Goal: Information Seeking & Learning: Check status

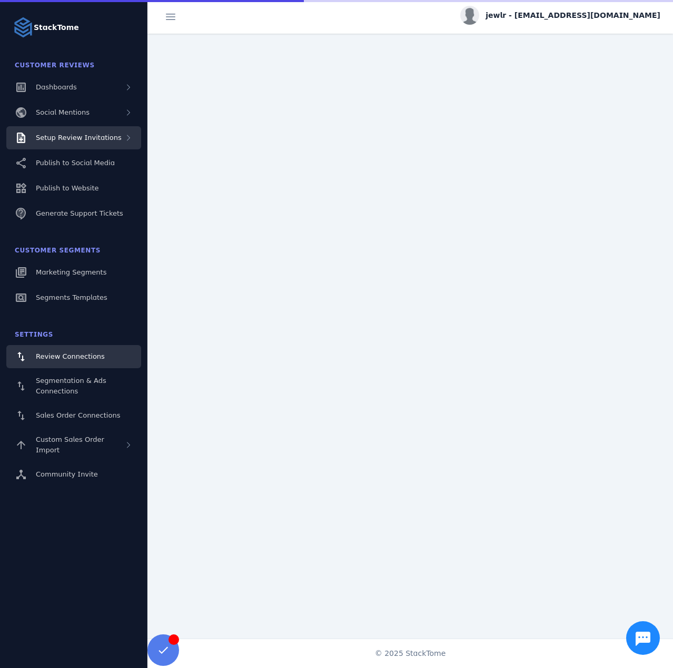
click at [96, 142] on span "Setup Review Invitations" at bounding box center [79, 138] width 86 height 8
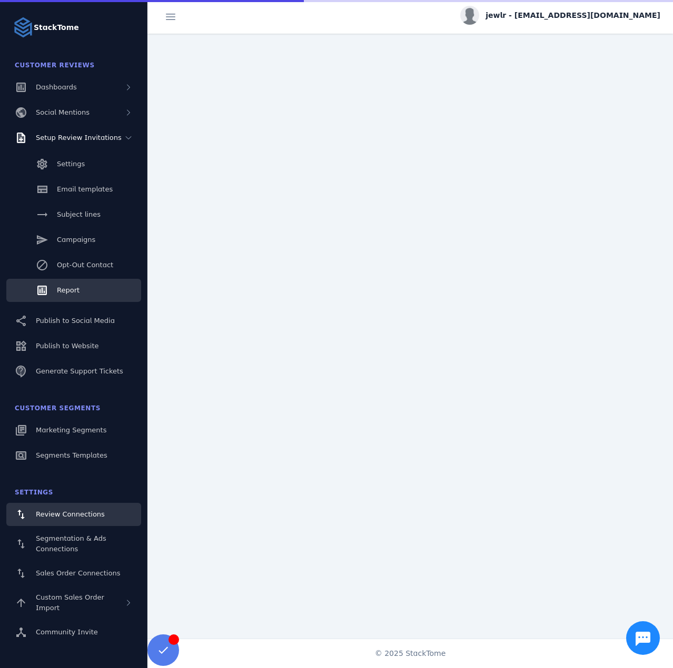
click at [81, 293] on link "Report" at bounding box center [73, 290] width 135 height 23
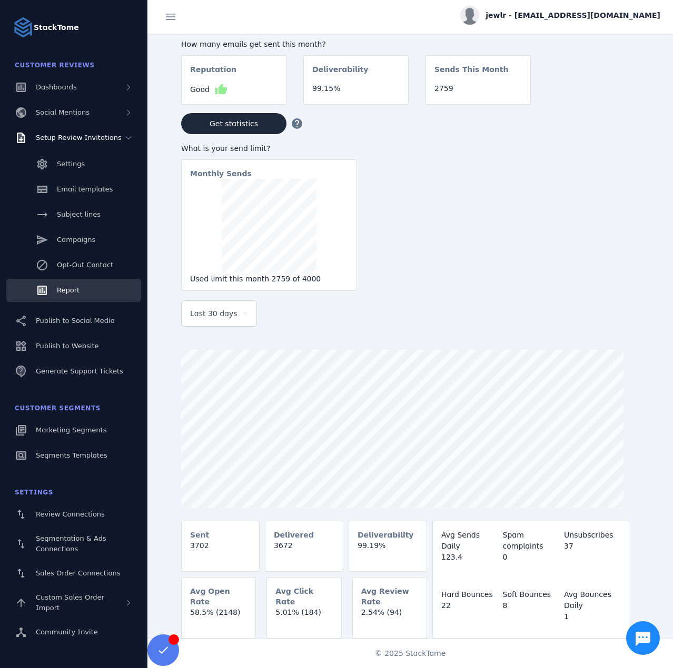
click at [225, 316] on span "Last 30 days" at bounding box center [213, 313] width 47 height 13
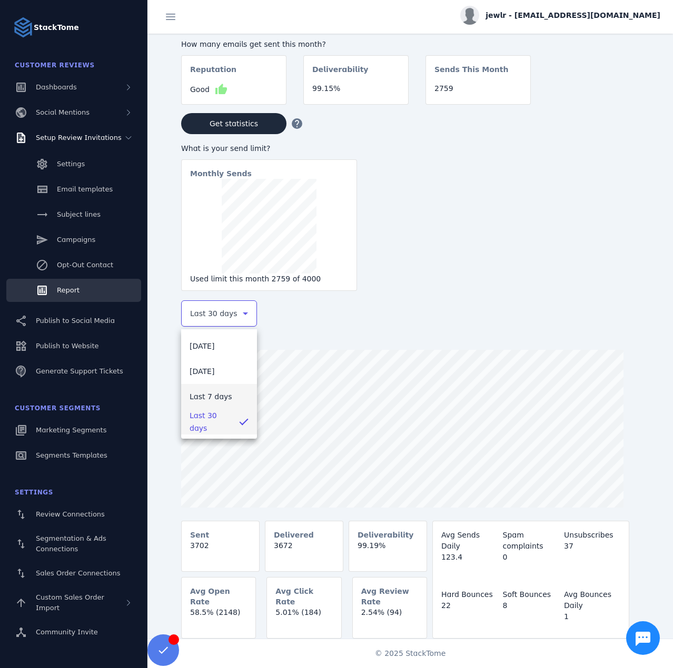
click at [213, 400] on span "Last 7 days" at bounding box center [210, 396] width 43 height 13
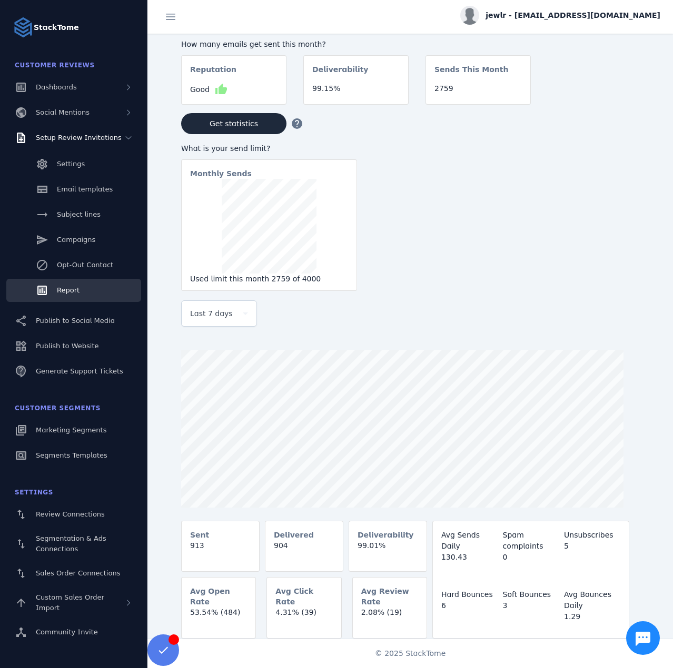
click at [606, 23] on div "jewlr - [EMAIL_ADDRESS][DOMAIN_NAME]" at bounding box center [560, 15] width 200 height 19
click at [616, 102] on span "Sign out" at bounding box center [627, 101] width 31 height 13
